Goal: Navigation & Orientation: Find specific page/section

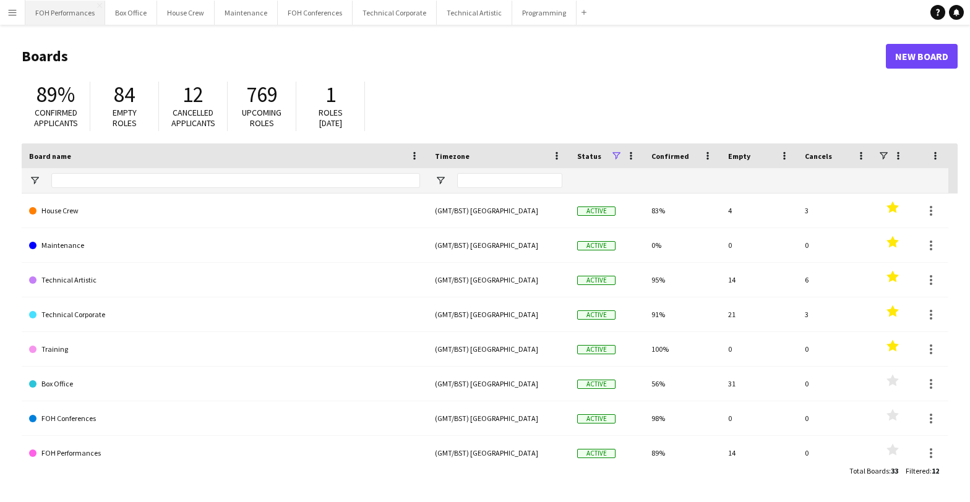
click at [73, 12] on button "FOH Performances Close" at bounding box center [65, 13] width 80 height 24
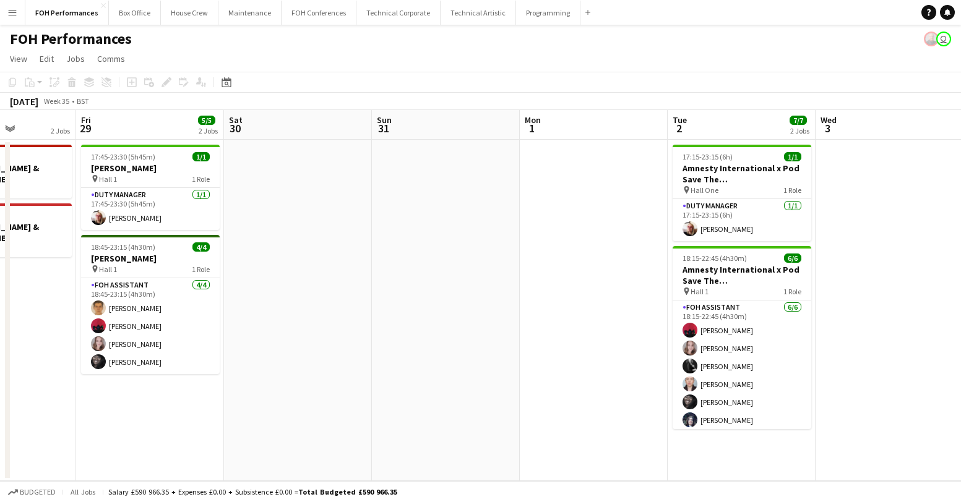
scroll to position [0, 376]
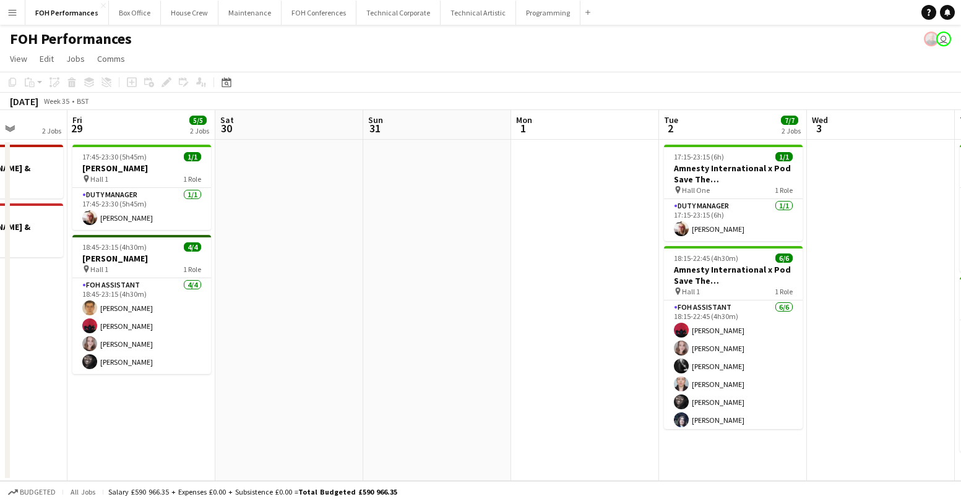
drag, startPoint x: 740, startPoint y: 212, endPoint x: 364, endPoint y: 212, distance: 376.1
click at [364, 212] on app-calendar-viewport "Tue 26 6/6 2 Jobs Wed 27 Thu 28 2 Jobs Fri 29 5/5 2 Jobs Sat 30 Sun 31 Mon 1 Tu…" at bounding box center [480, 295] width 961 height 371
click at [555, 53] on app-page-menu "View Day view expanded Day view collapsed Month view Date picker Jump to [DATE]…" at bounding box center [480, 60] width 961 height 24
click at [387, 46] on div "FOH Performances user" at bounding box center [480, 37] width 961 height 24
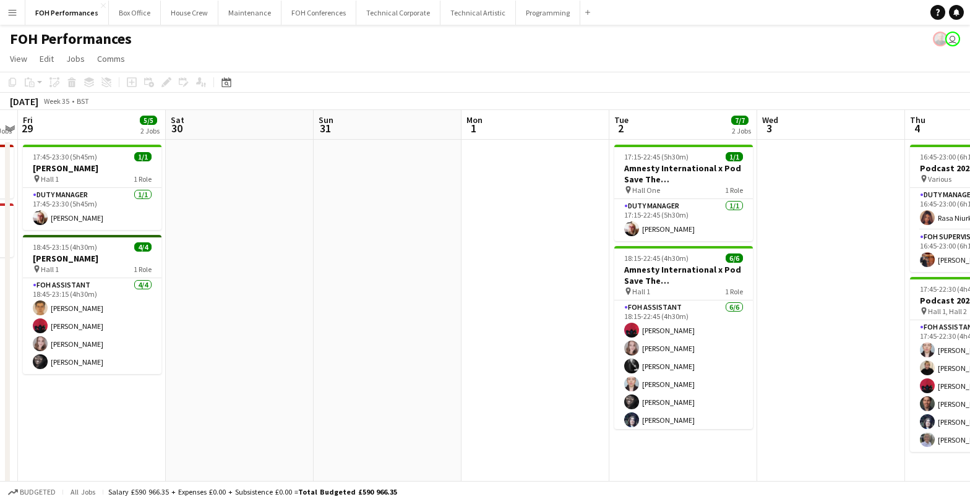
drag, startPoint x: 742, startPoint y: 183, endPoint x: 317, endPoint y: 185, distance: 425.6
click at [317, 185] on app-calendar-viewport "Tue 26 6/6 2 Jobs Wed 27 Thu 28 2 Jobs Fri 29 5/5 2 Jobs Sat 30 Sun 31 Mon 1 Tu…" at bounding box center [485, 367] width 970 height 514
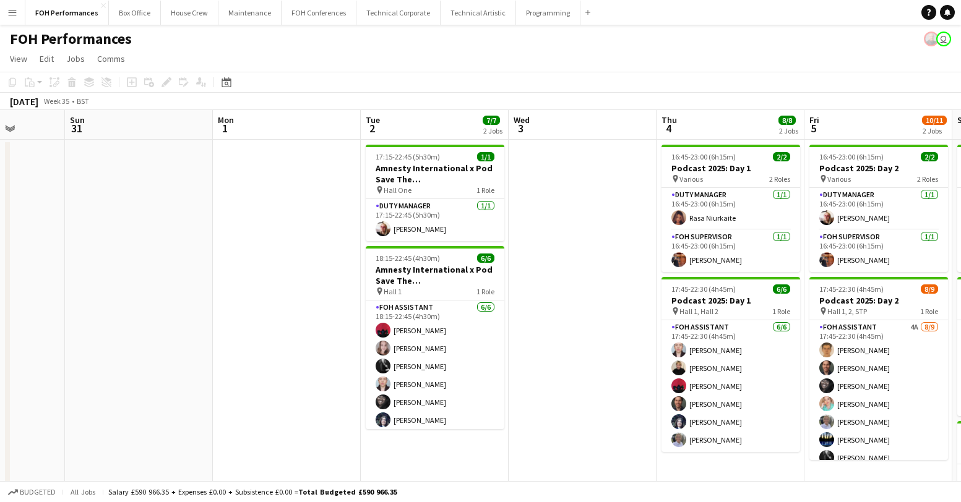
scroll to position [0, 403]
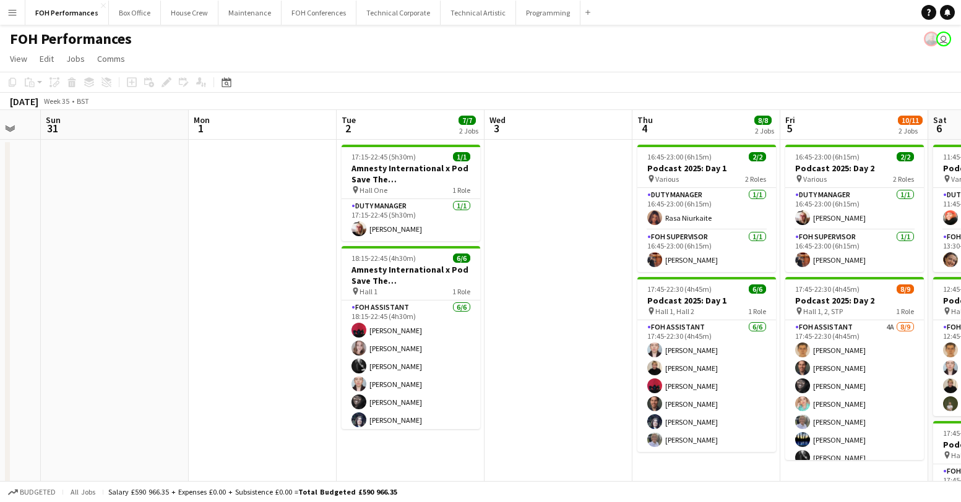
drag, startPoint x: 812, startPoint y: 188, endPoint x: 539, endPoint y: 188, distance: 272.8
click at [539, 188] on app-calendar-viewport "Thu 28 2 Jobs Fri 29 5/5 2 Jobs Sat 30 Sun 31 Mon 1 Tue 2 7/7 2 Jobs Wed 3 Thu …" at bounding box center [480, 403] width 961 height 587
